Goal: Task Accomplishment & Management: Complete application form

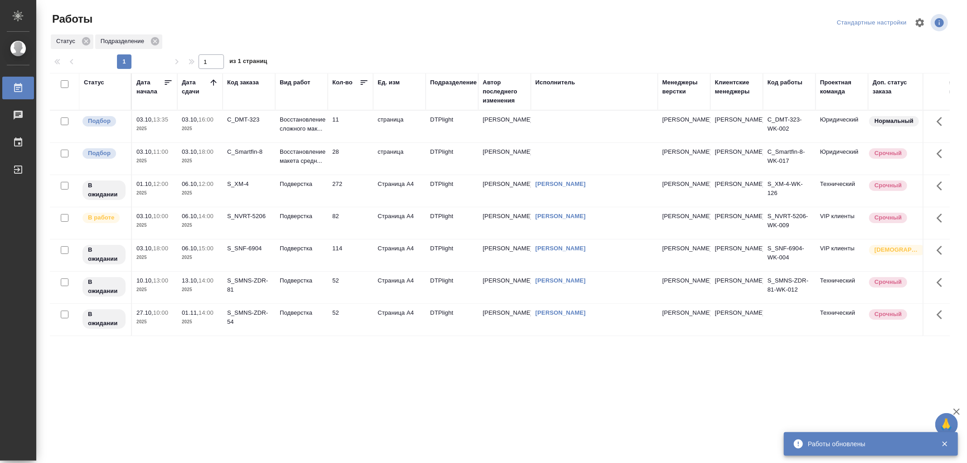
click at [314, 260] on td "Подверстка" at bounding box center [301, 255] width 53 height 32
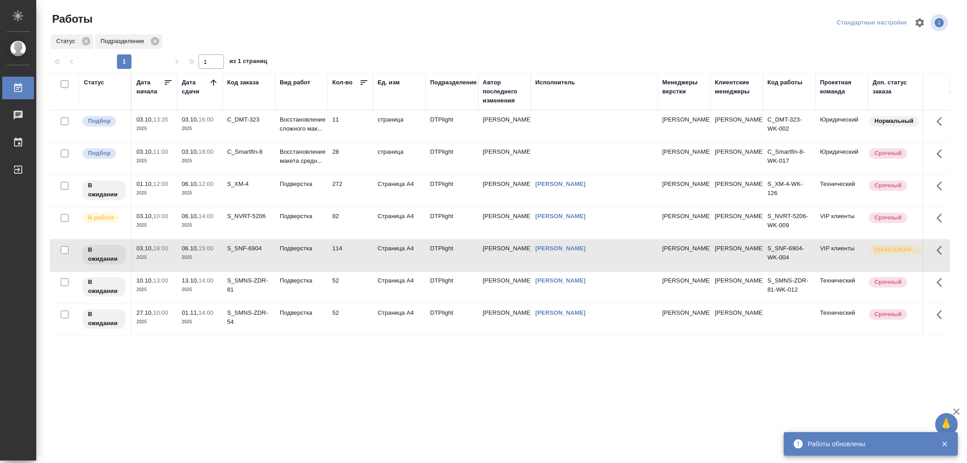
click at [314, 260] on td "Подверстка" at bounding box center [301, 255] width 53 height 32
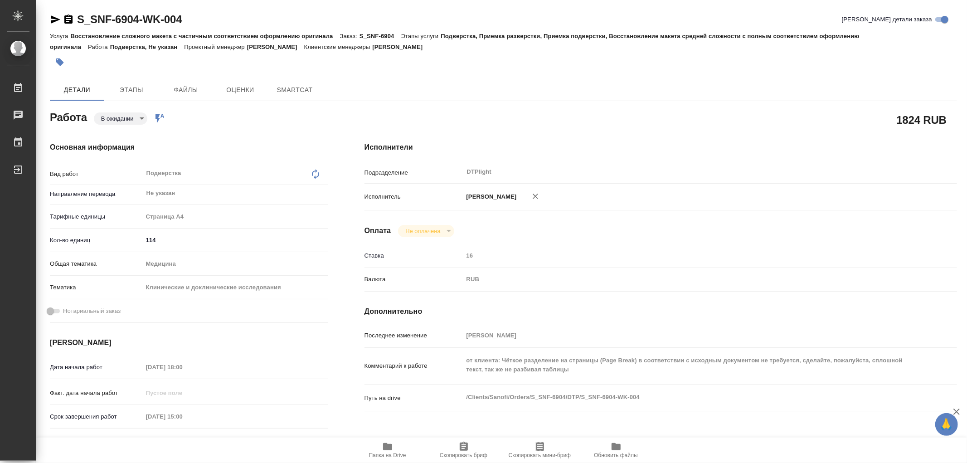
type textarea "x"
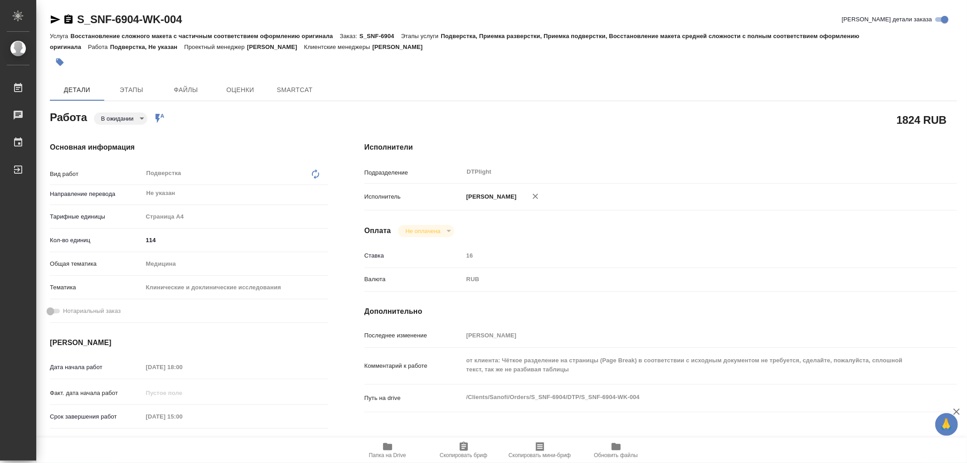
type textarea "x"
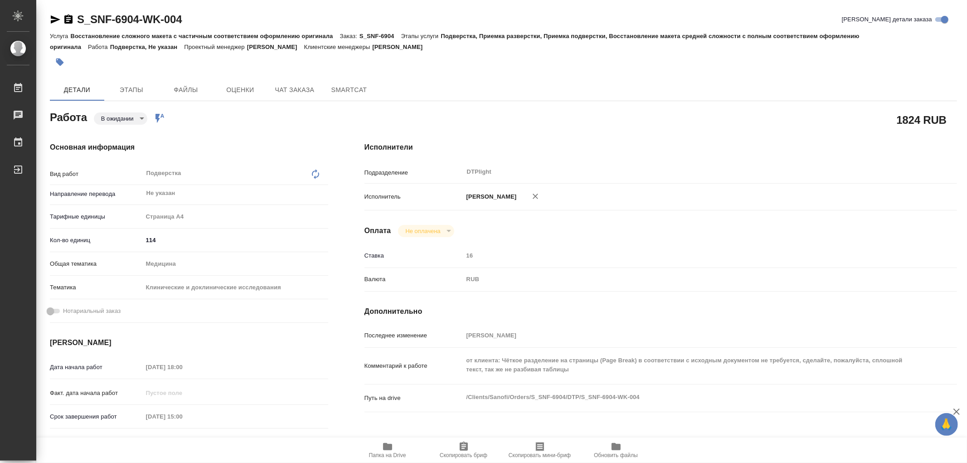
type textarea "x"
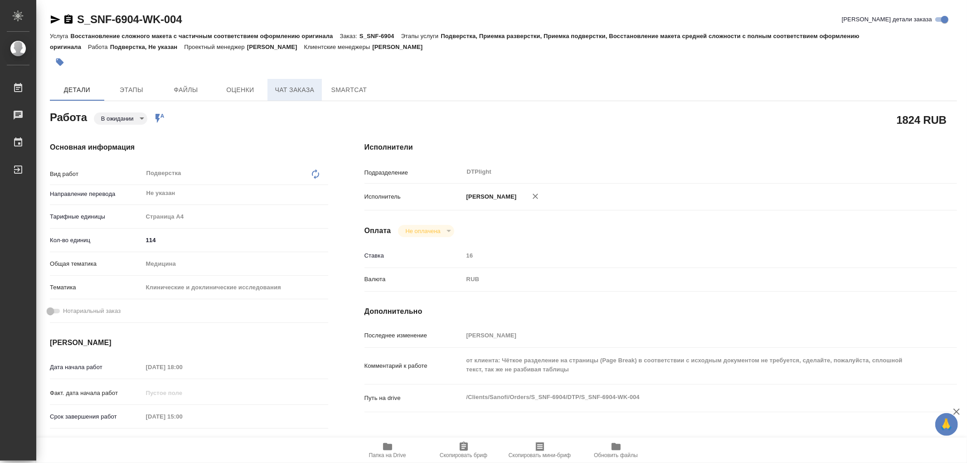
click at [301, 88] on span "Чат заказа" at bounding box center [294, 89] width 43 height 11
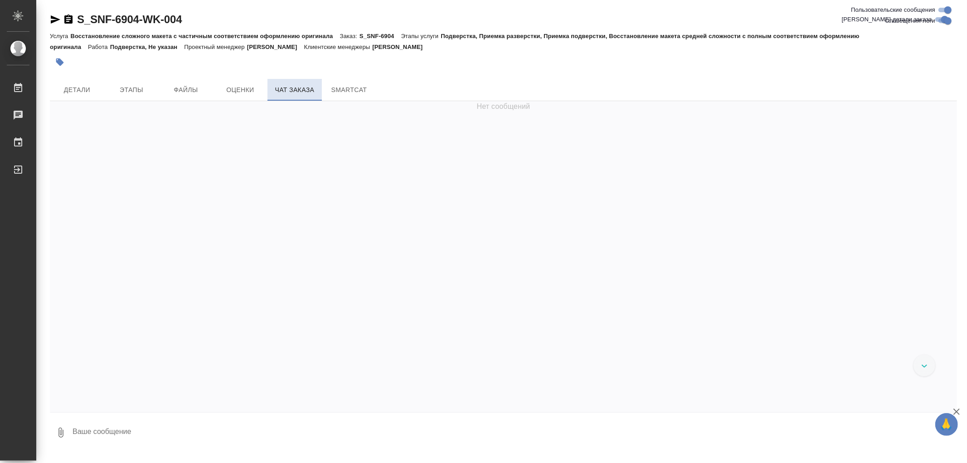
scroll to position [19431, 0]
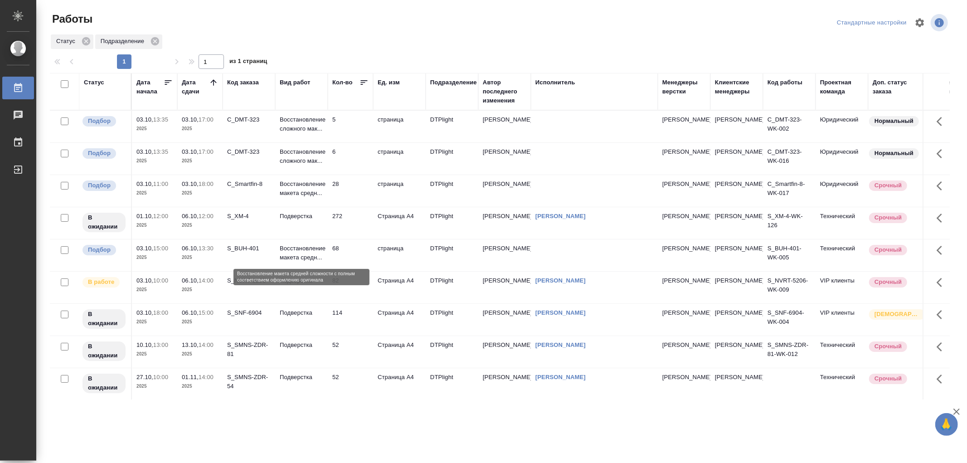
click at [315, 255] on p "Восстановление макета средн..." at bounding box center [301, 253] width 43 height 18
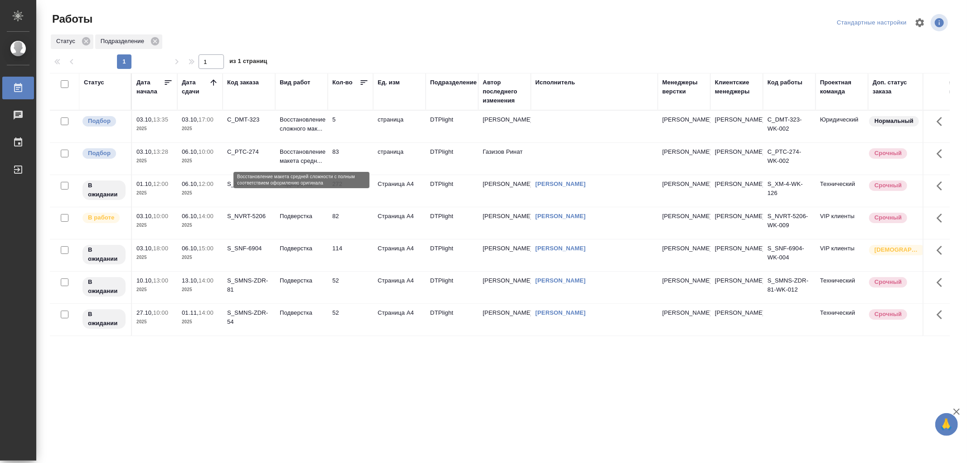
click at [307, 155] on p "Восстановление макета средн..." at bounding box center [301, 156] width 43 height 18
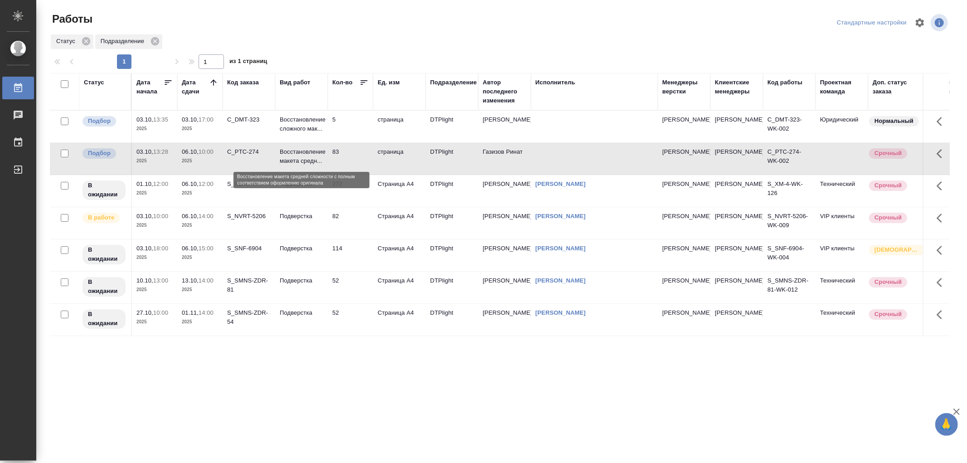
click at [307, 155] on p "Восстановление макета средн..." at bounding box center [301, 156] width 43 height 18
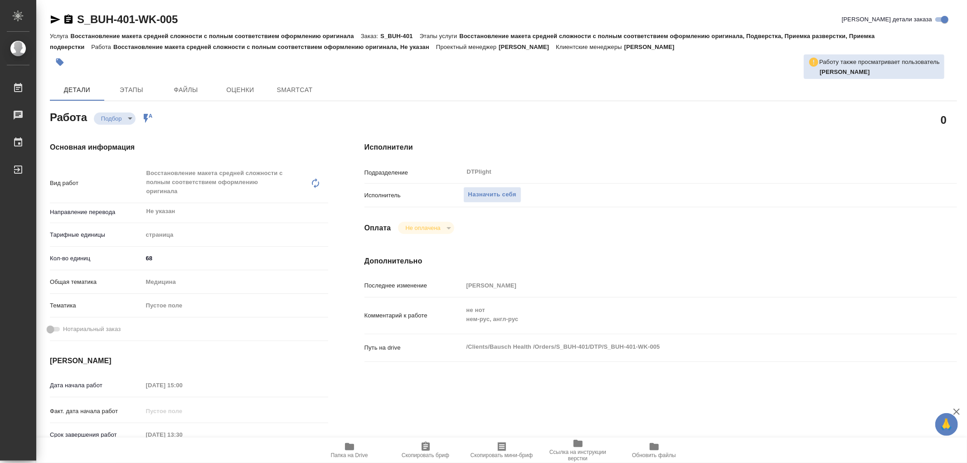
type textarea "x"
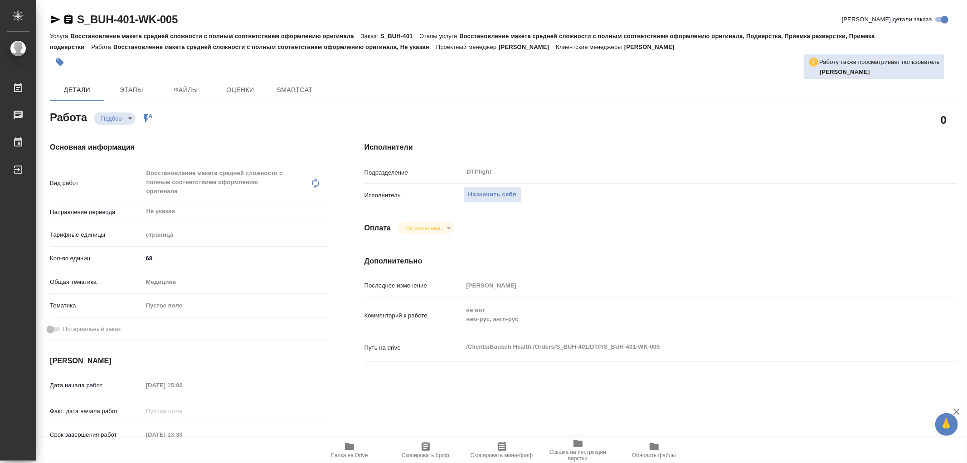
type textarea "x"
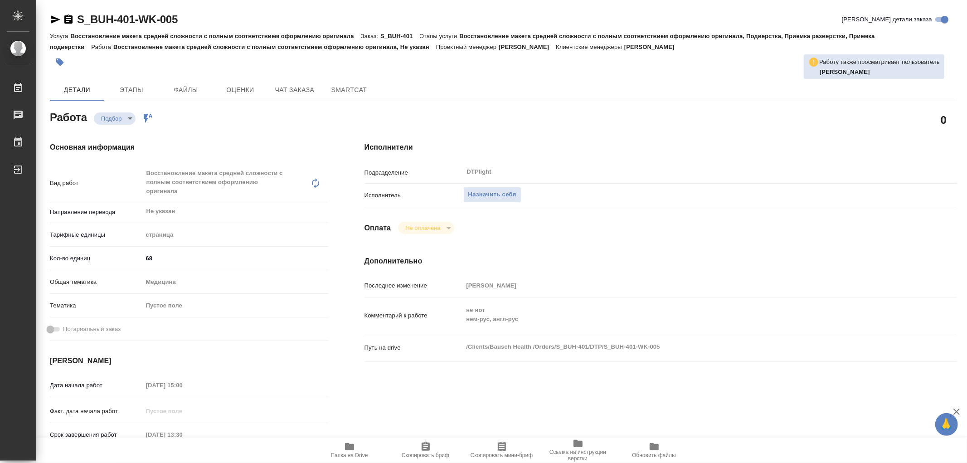
type textarea "x"
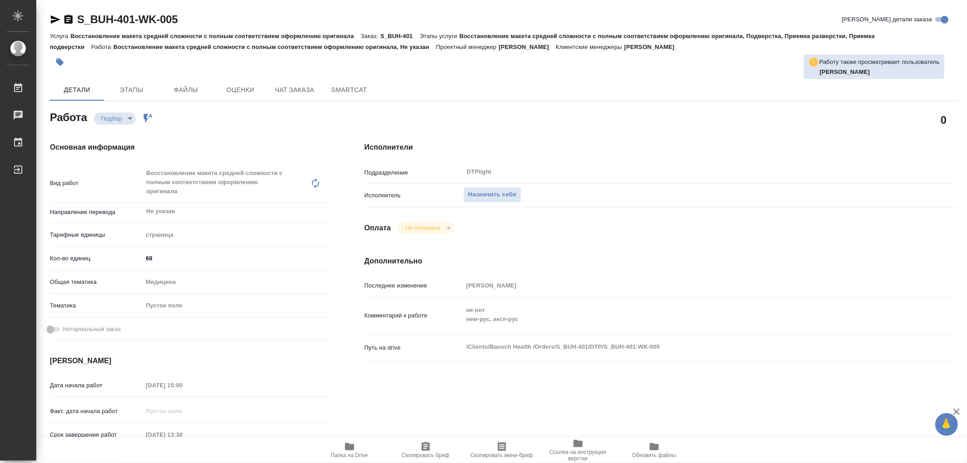
type textarea "x"
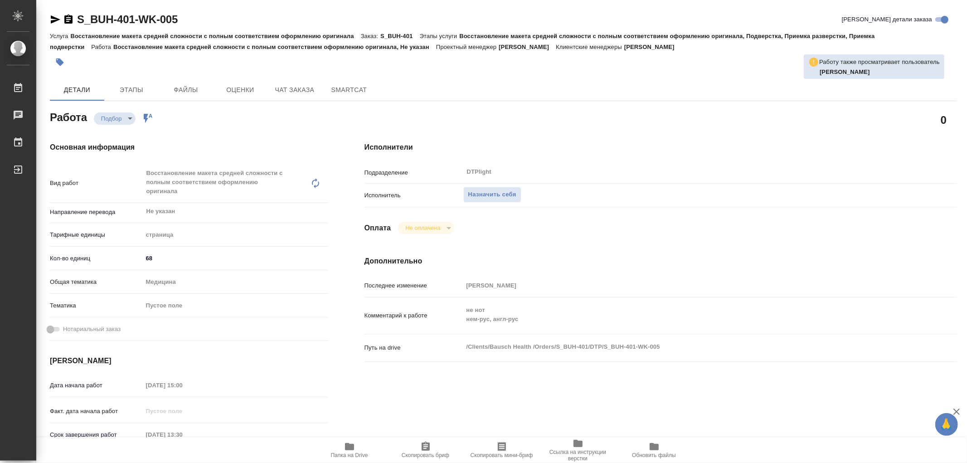
click at [353, 447] on icon "button" at bounding box center [349, 446] width 9 height 7
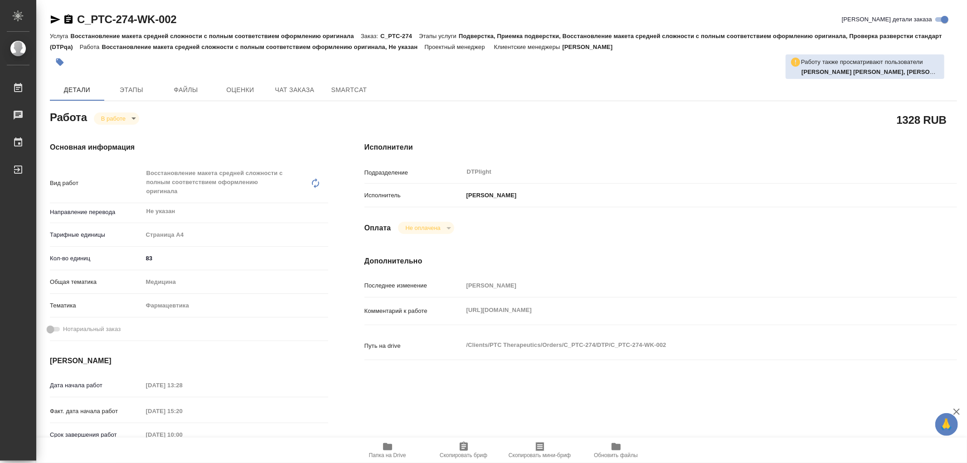
type textarea "x"
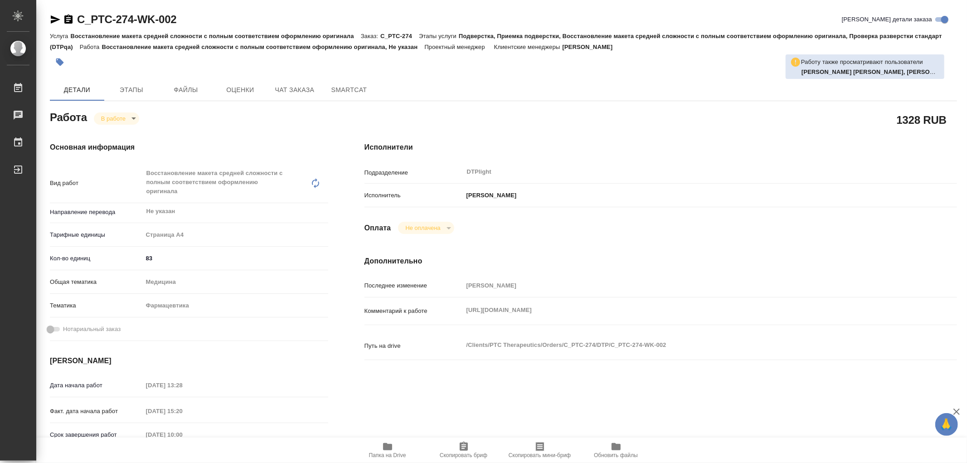
type input "inProgress"
type textarea "Восстановление макета средней сложности с полным соответствием оформлению ориги…"
type textarea "x"
type input "Не указан"
type input "5f036ec4e16dec2d6b59c8ff"
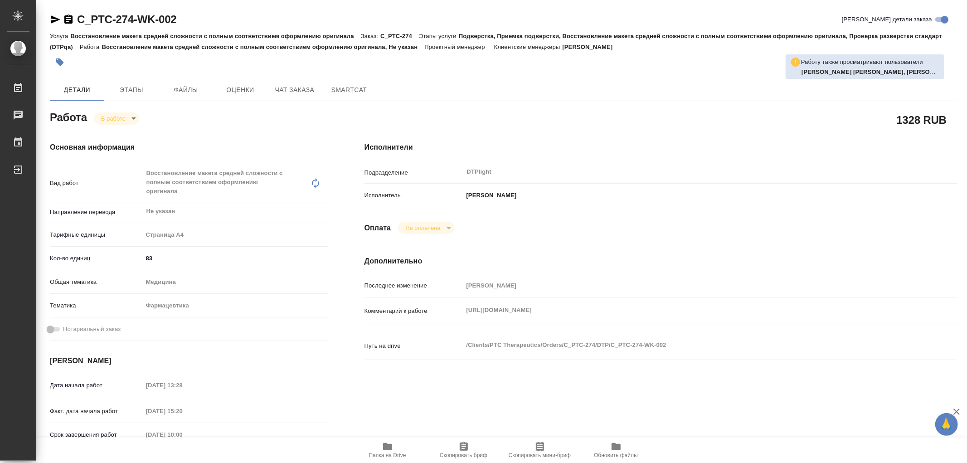
type input "83"
type input "med"
type input "6149832f2b7be24903fd7a82"
type input "[DATE] 13:28"
type input "[DATE] 15:20"
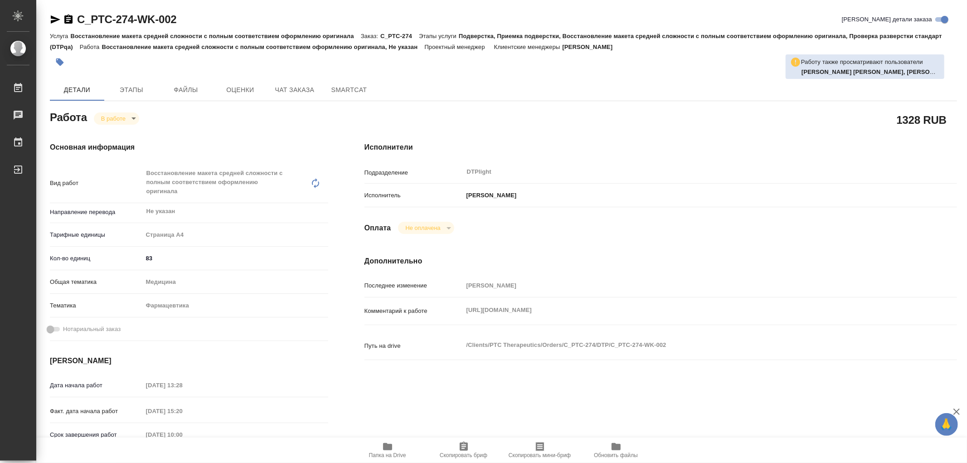
type input "[DATE] 10:00"
type input "[DATE] 14:00"
type input "DTPlight"
type input "notPayed"
type input "[PERSON_NAME]"
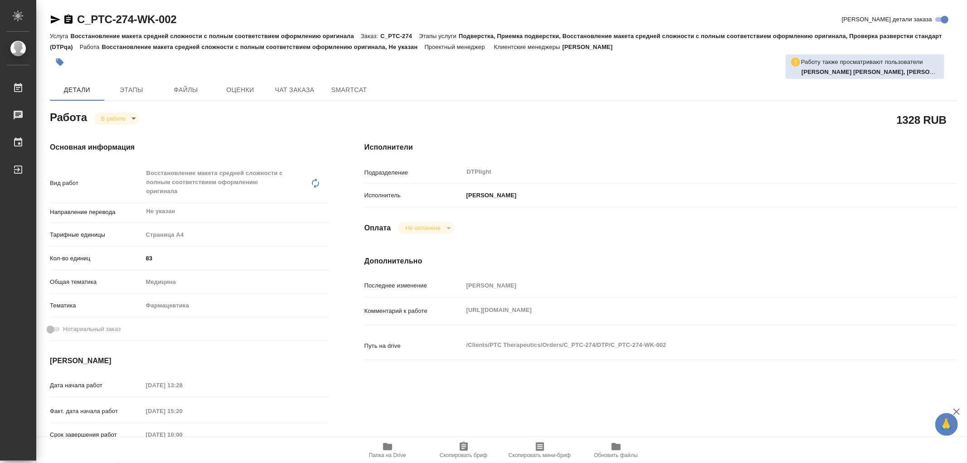
type textarea "[URL][DOMAIN_NAME]"
type textarea "x"
type textarea "/Clients/PTC Therapeutics/Orders/C_PTC-274/DTP/C_PTC-274-WK-002"
type textarea "x"
type input "C_PTC-274"
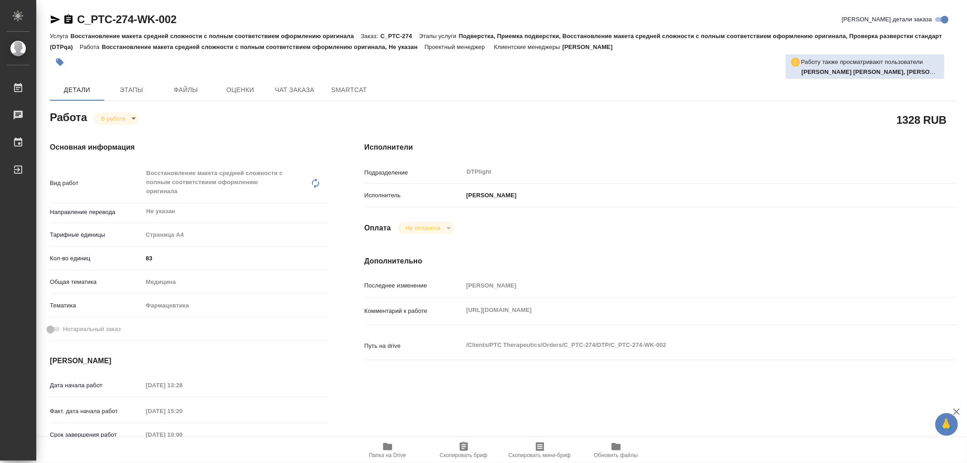
type input "Восстановление макета средней сложности с полным соответствием оформлению ориги…"
type input "Подверстка, Приемка подверстки, Восстановление макета средней сложности с полны…"
type input "[PERSON_NAME]"
type input "/Clients/PTC Therapeutics/Orders/C_PTC-274"
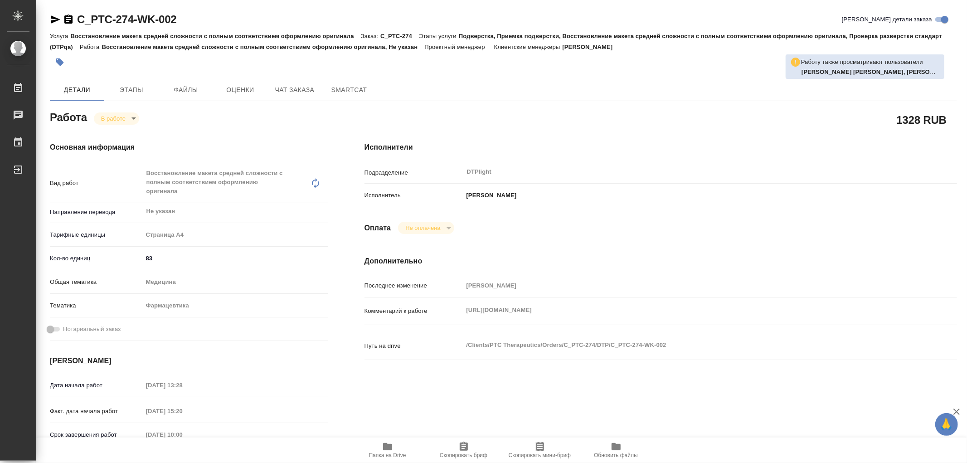
type textarea "x"
type textarea "[PERSON_NAME] эксель - это не на перевод, тут написано в каком документе какие …"
type textarea "x"
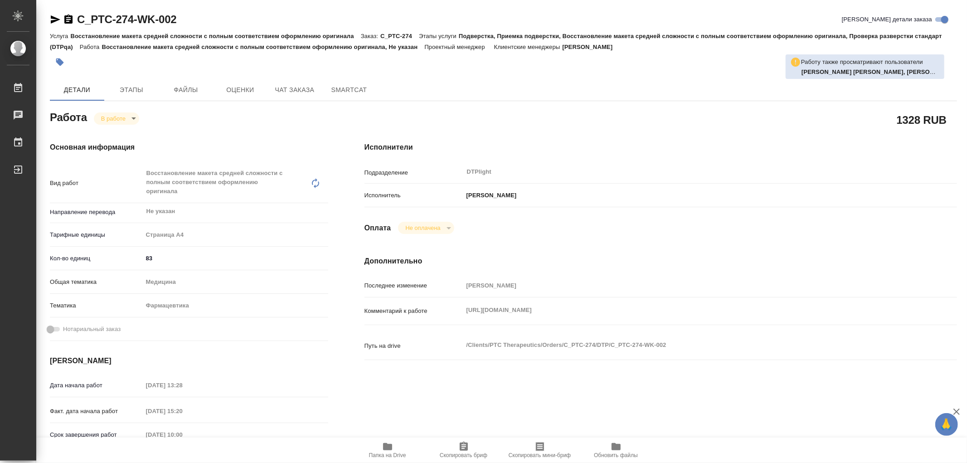
type textarea "x"
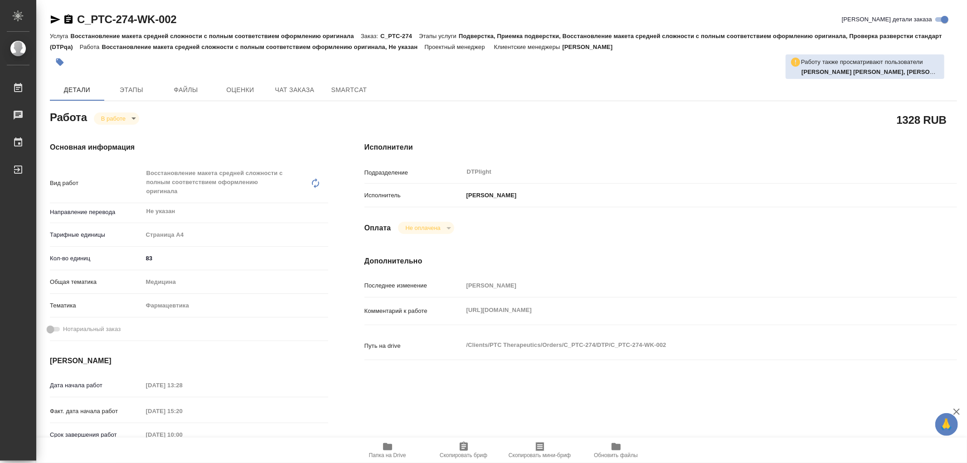
type textarea "x"
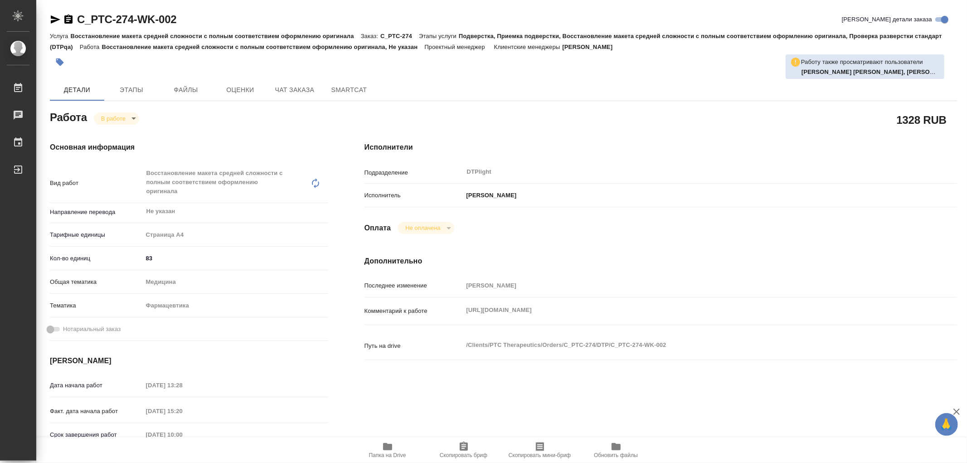
type textarea "x"
